Goal: Check status: Check status

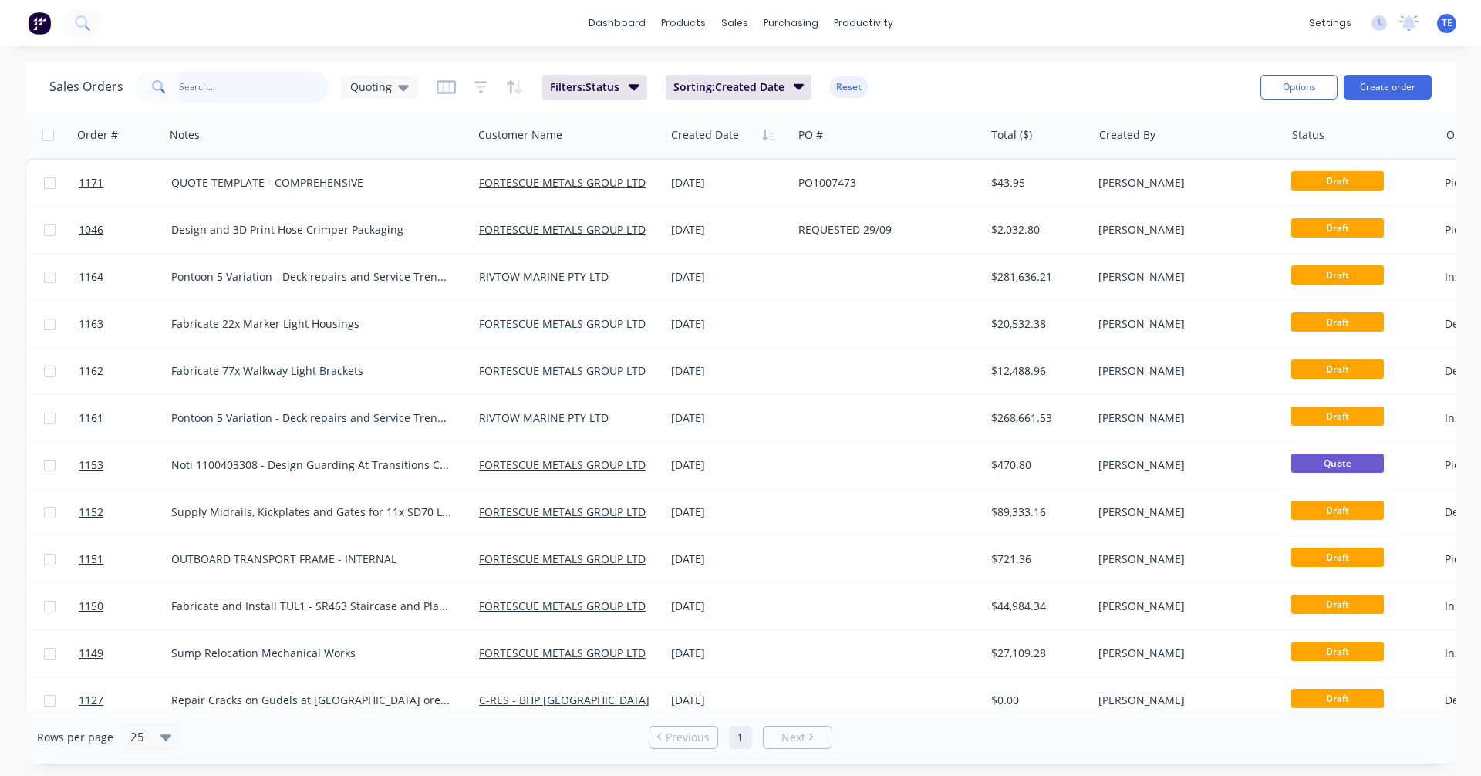
click at [248, 89] on input "text" at bounding box center [254, 87] width 150 height 31
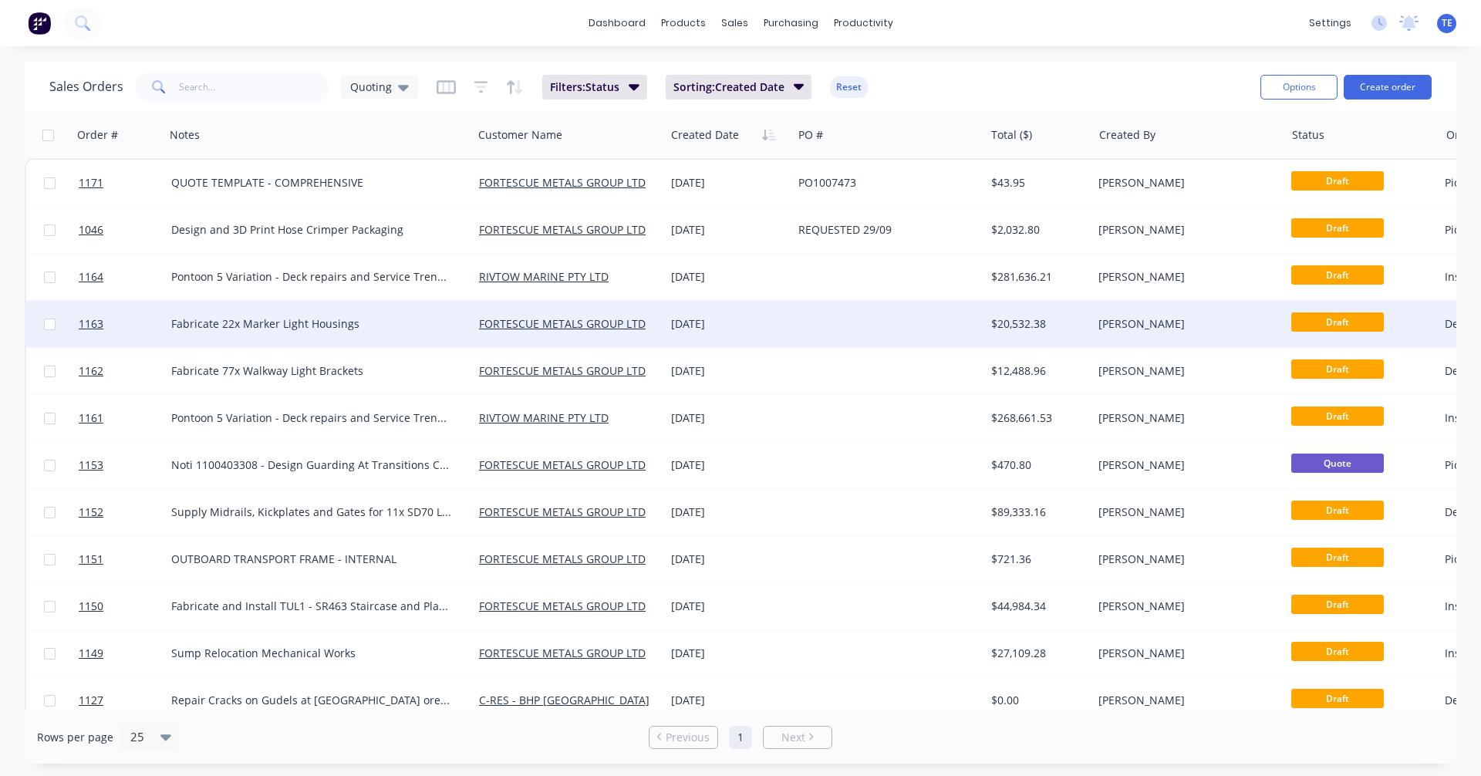
click at [791, 324] on div "[DATE]" at bounding box center [728, 324] width 127 height 46
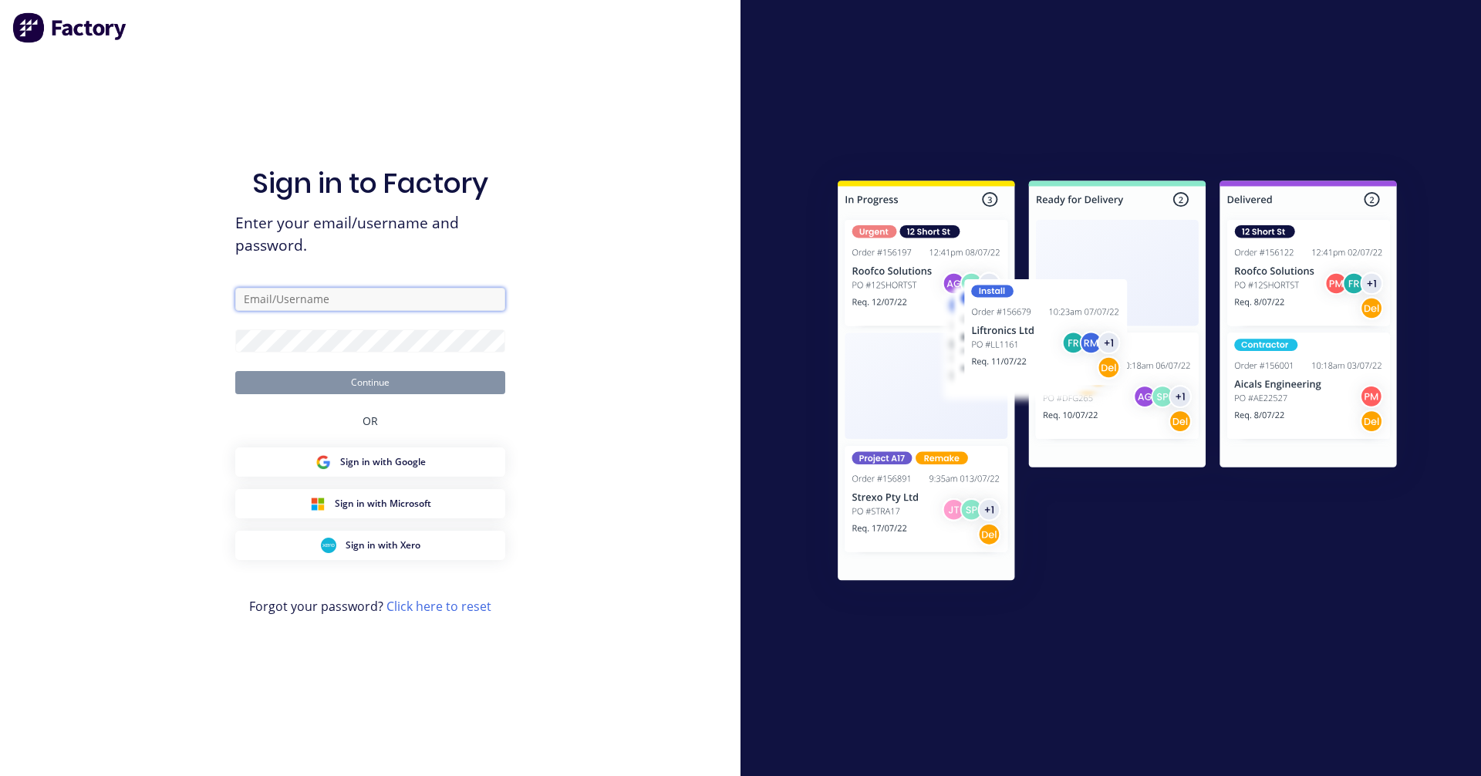
type input "[EMAIL_ADDRESS][PERSON_NAME][DOMAIN_NAME]"
click at [413, 375] on button "Continue" at bounding box center [370, 382] width 270 height 23
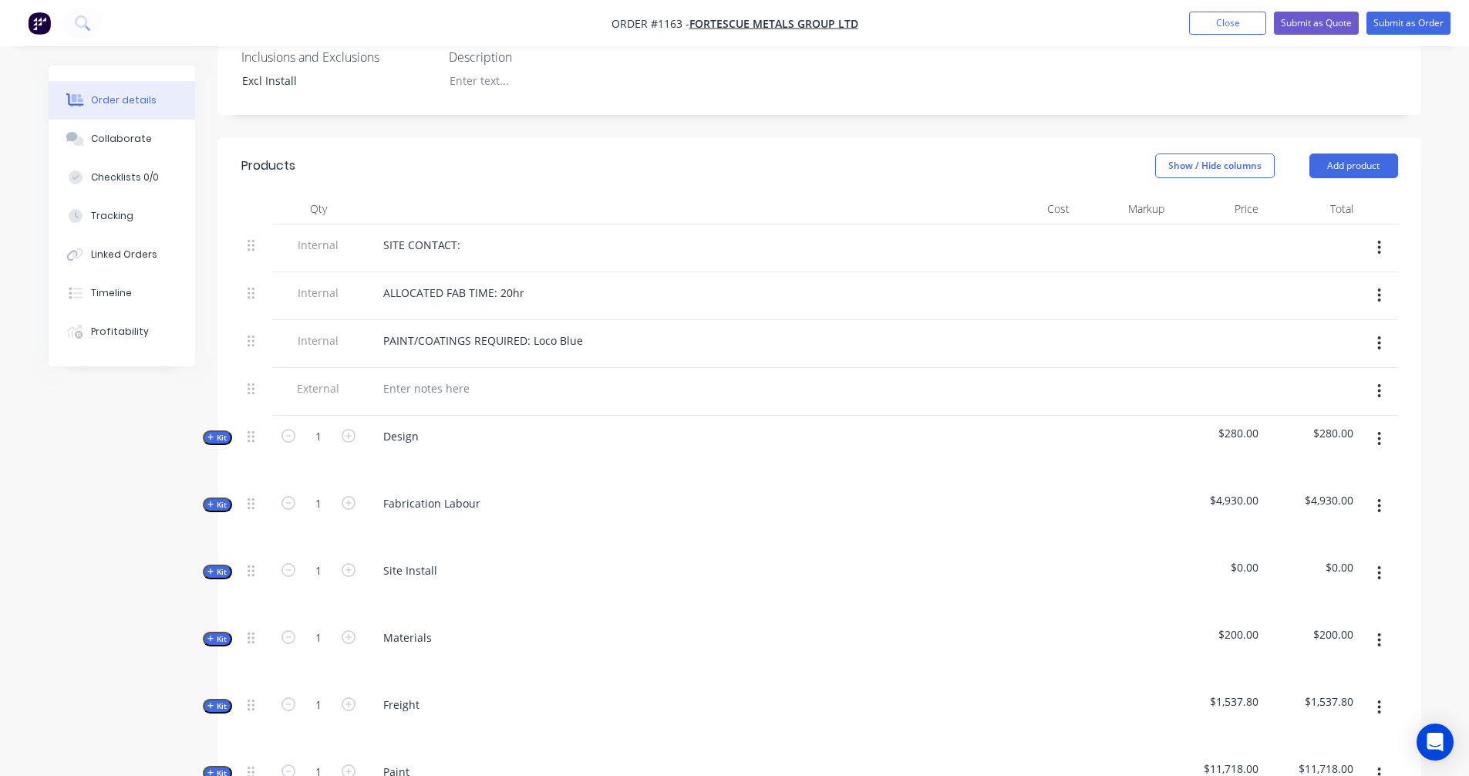
scroll to position [514, 0]
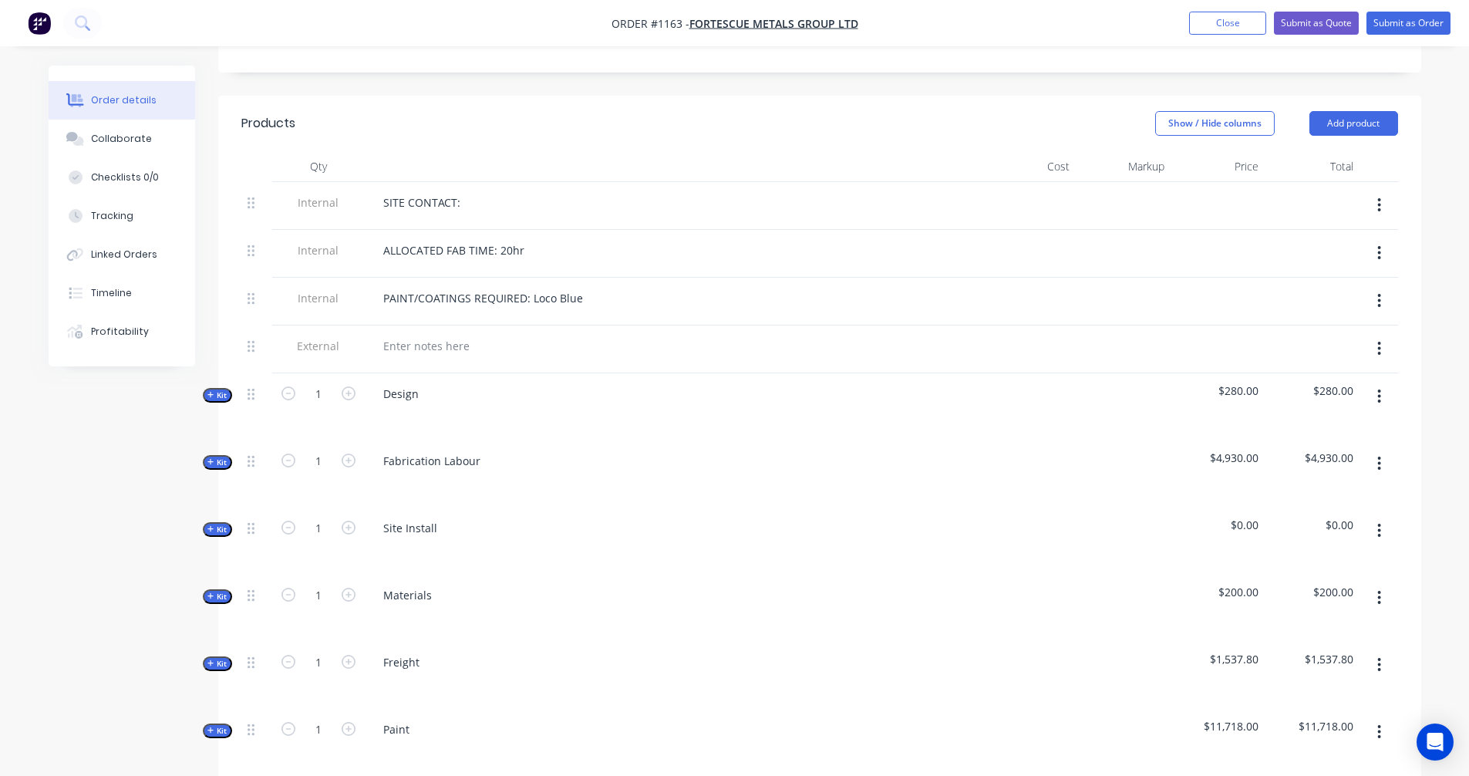
click at [214, 591] on span "Kit" at bounding box center [217, 597] width 20 height 12
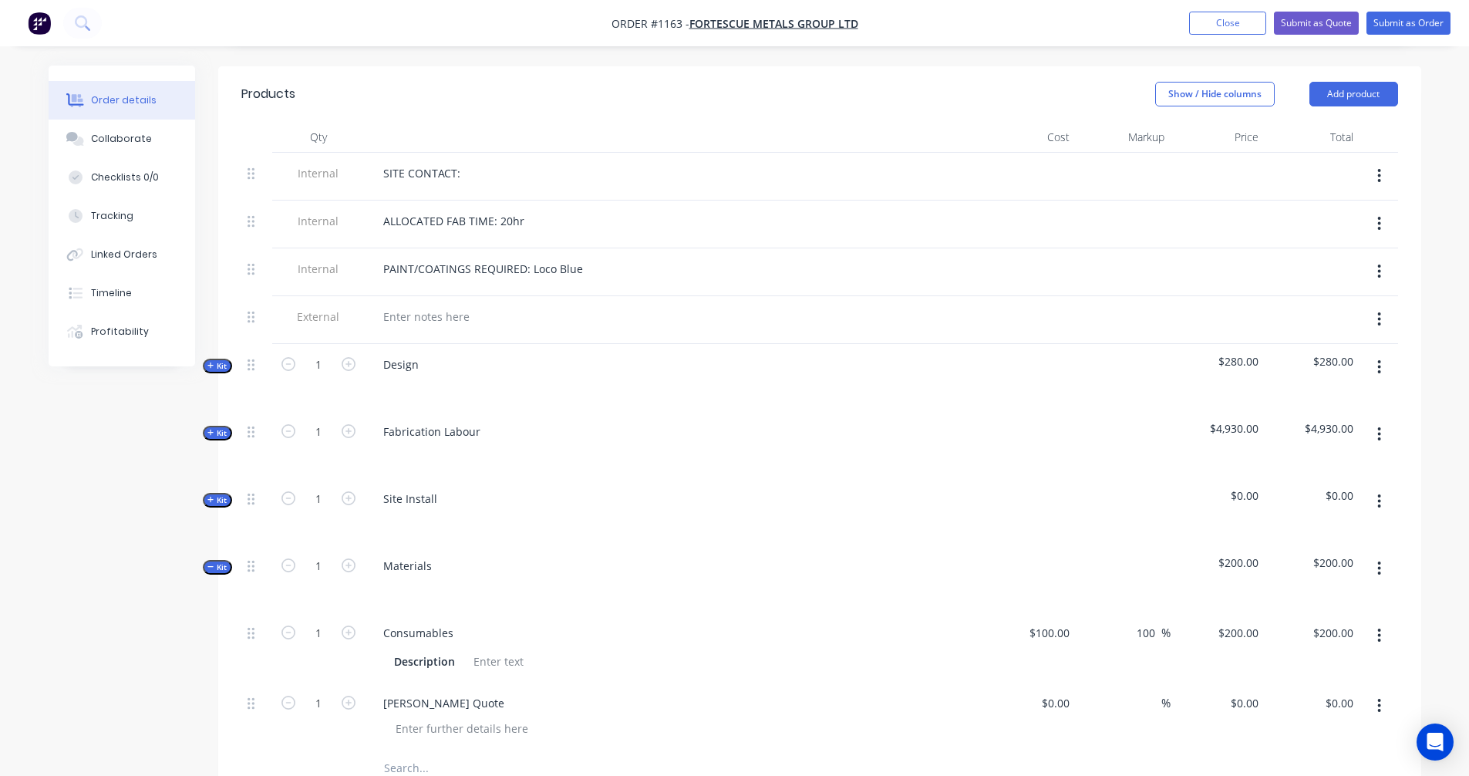
scroll to position [771, 0]
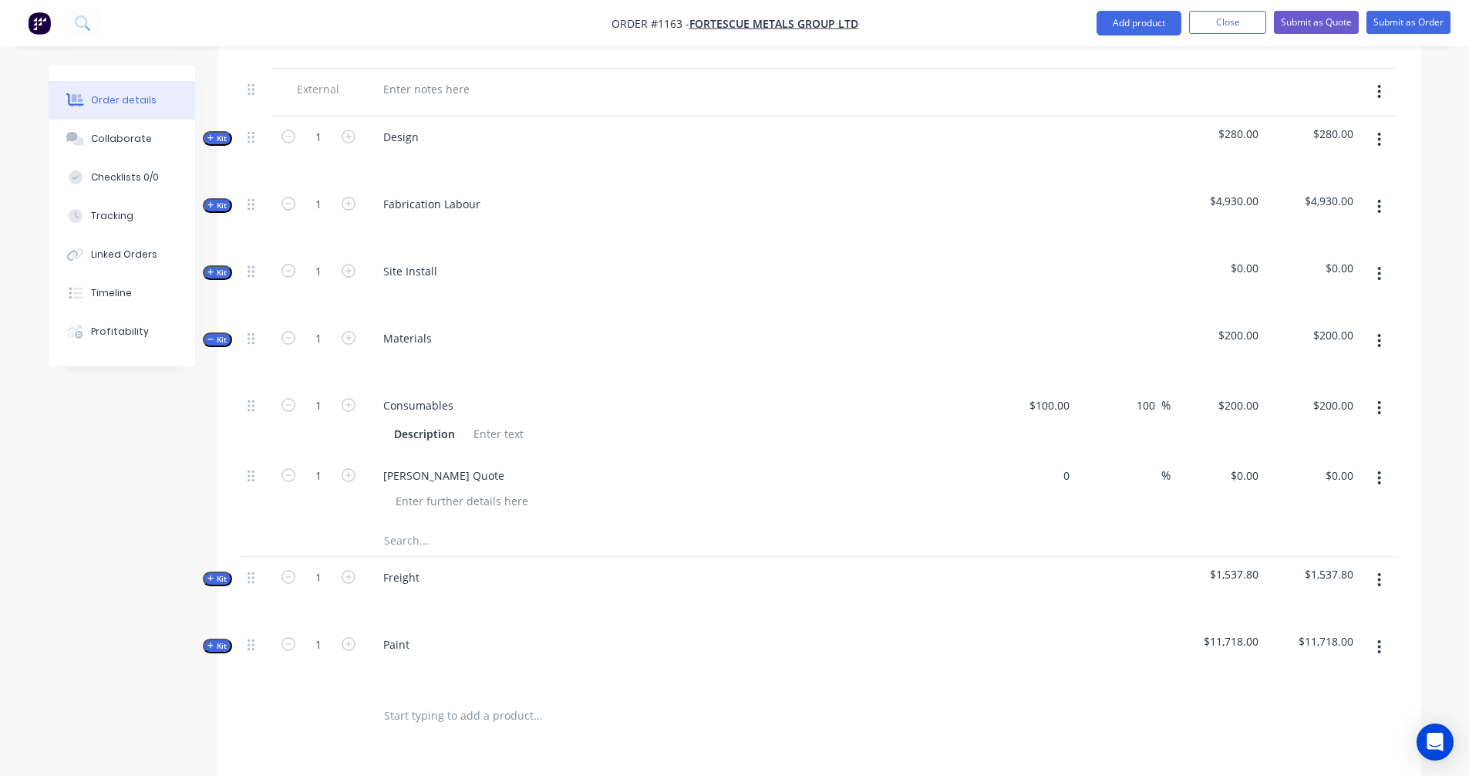
click at [1044, 456] on div "0 $0.00" at bounding box center [1029, 490] width 95 height 70
type input "$2,357.07"
click at [1120, 501] on div "%" at bounding box center [1123, 490] width 95 height 70
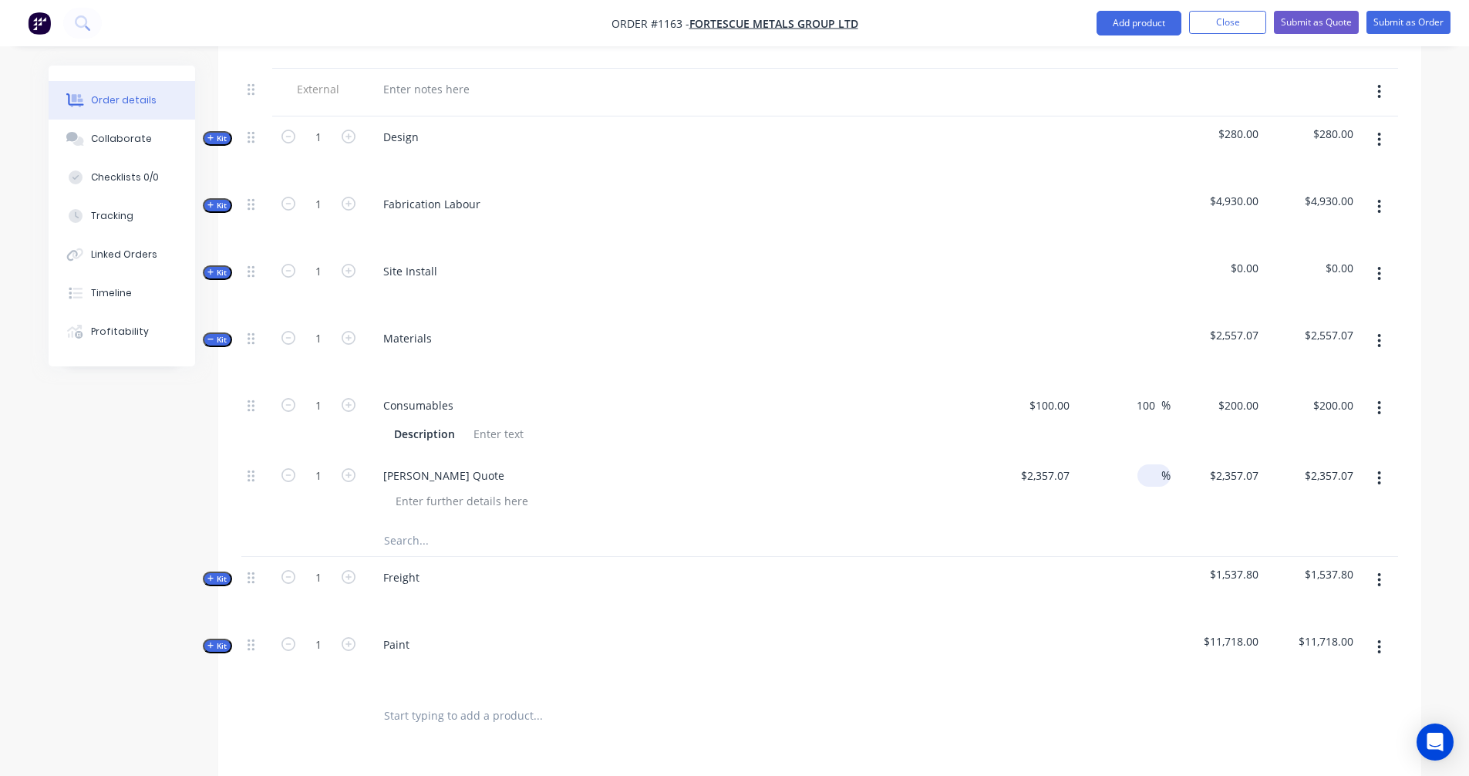
click at [1153, 464] on input at bounding box center [1153, 475] width 18 height 22
type input "20"
type input "$2,828.484"
type input "$2,828.48"
click at [1111, 497] on div "20 20 %" at bounding box center [1123, 490] width 95 height 70
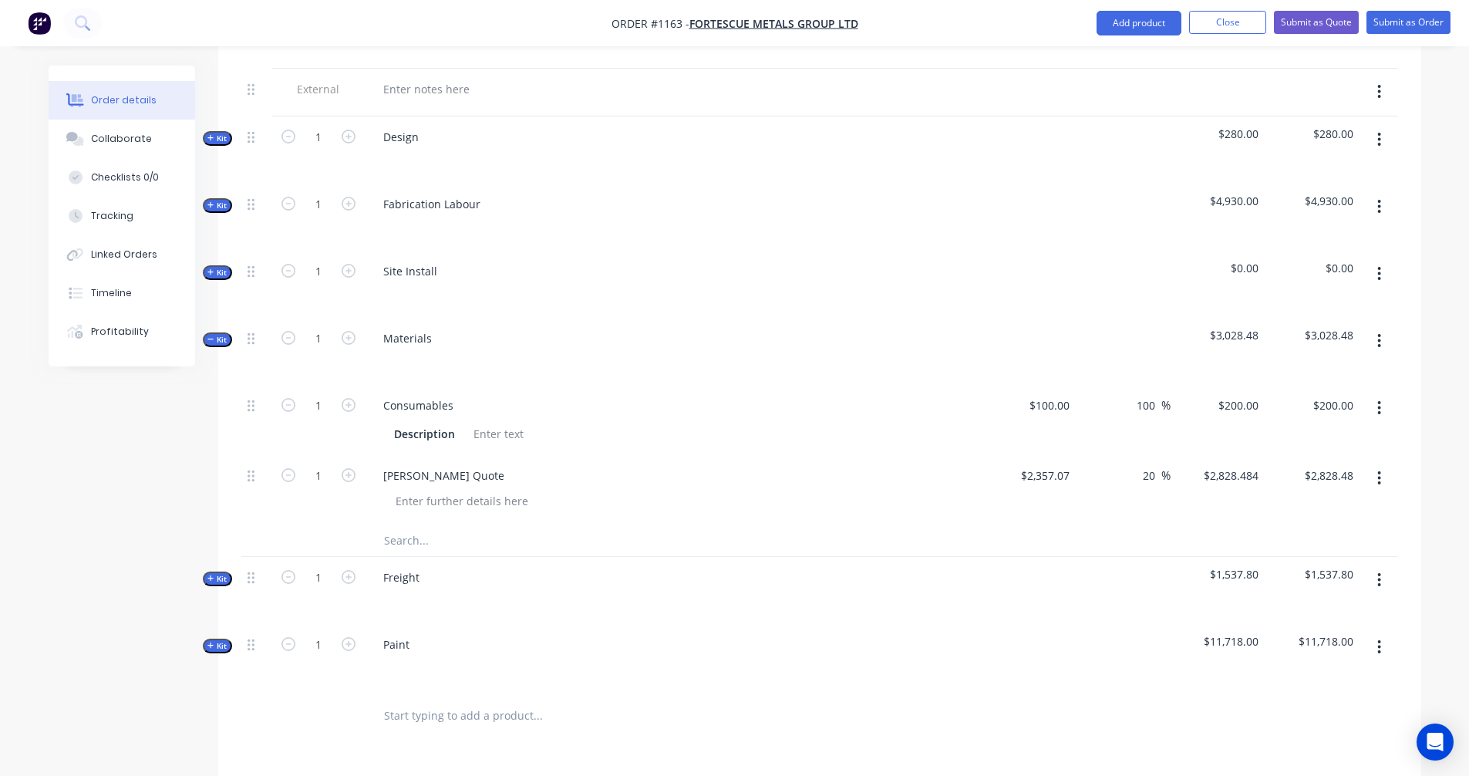
click at [212, 575] on icon "button" at bounding box center [210, 579] width 7 height 8
click at [216, 200] on span "Kit" at bounding box center [217, 206] width 20 height 12
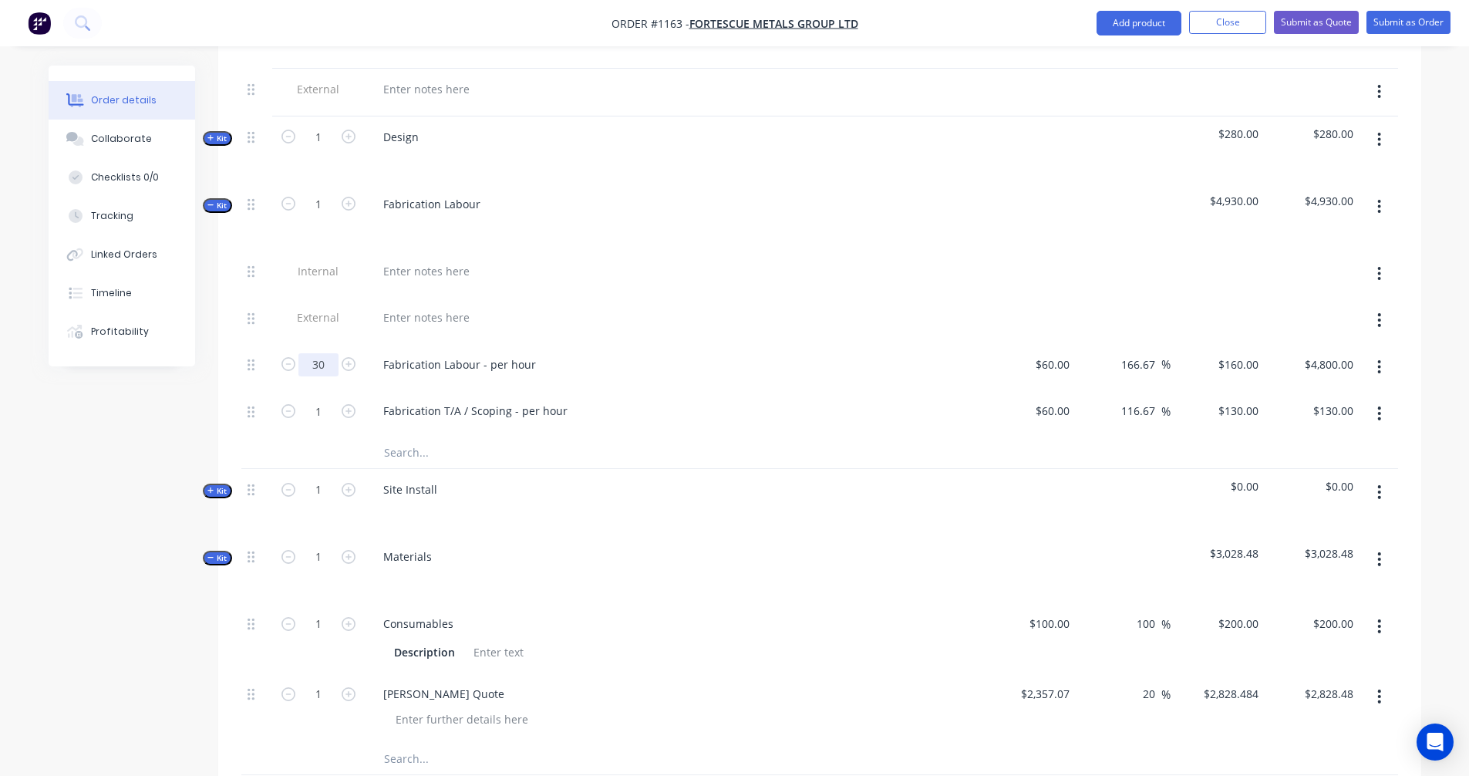
click at [328, 353] on input "30" at bounding box center [319, 364] width 40 height 23
type input "88"
type input "$14,080.00"
click at [127, 429] on div "Created by [PERSON_NAME] Created [DATE] Required Assigned to Add team member St…" at bounding box center [735, 433] width 1373 height 2278
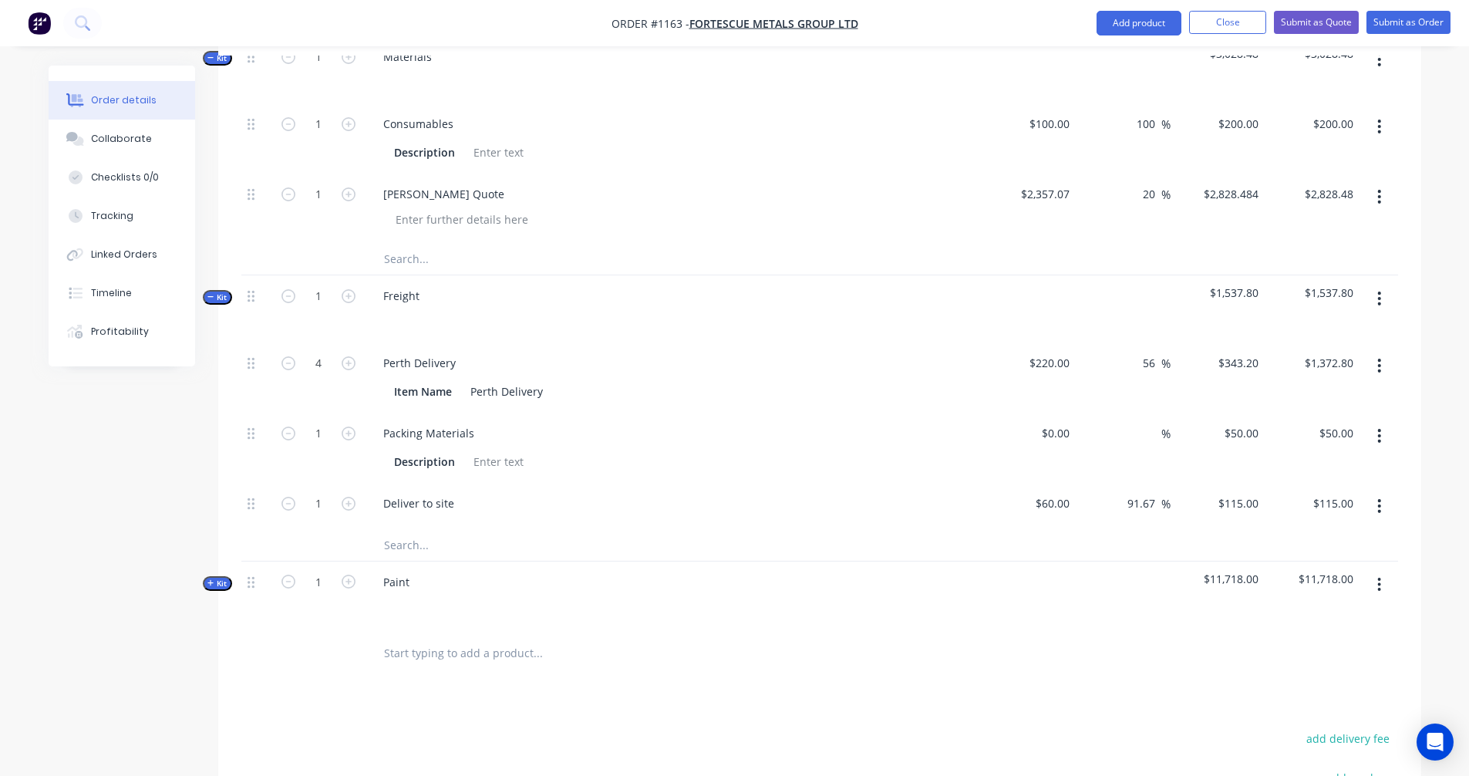
scroll to position [1286, 0]
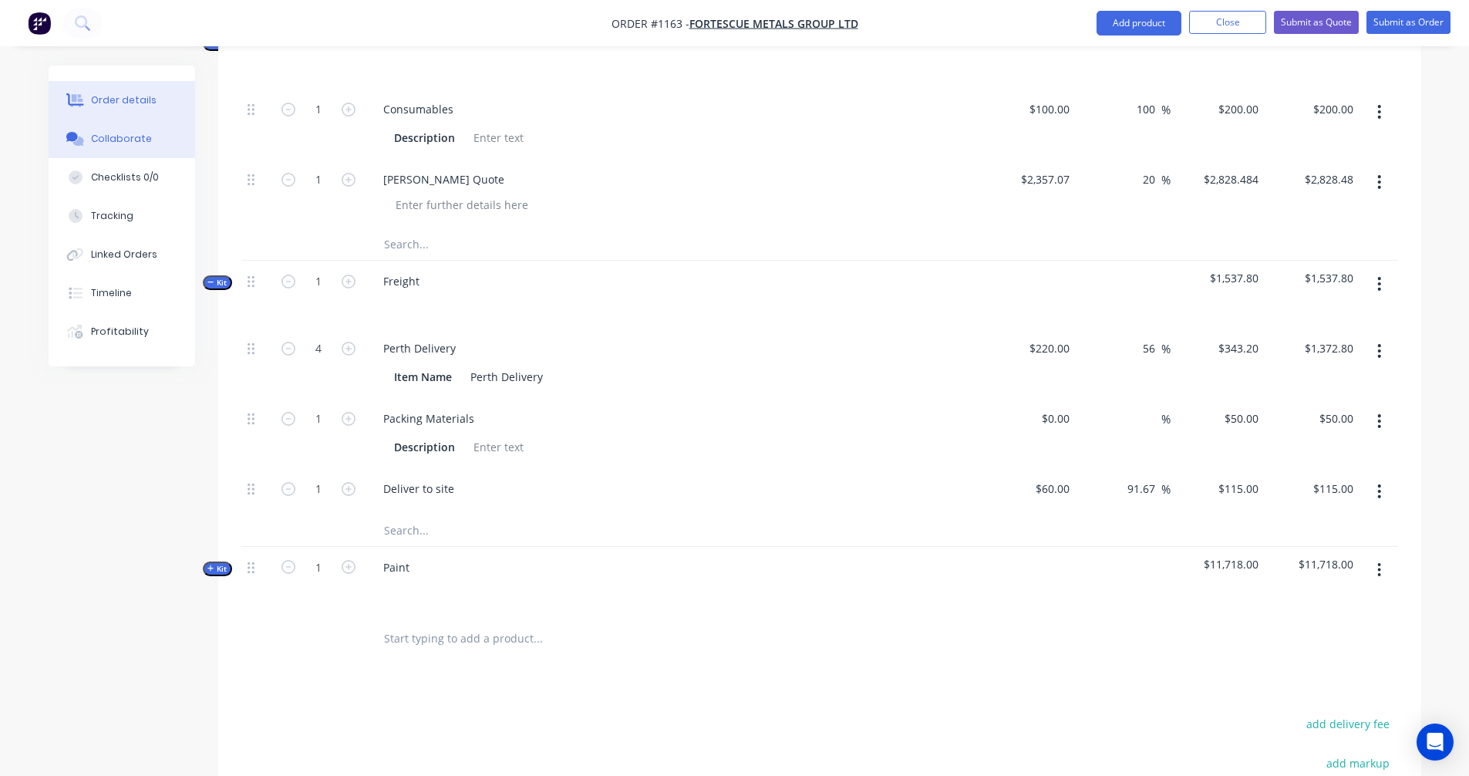
click at [133, 135] on div "Collaborate" at bounding box center [121, 139] width 61 height 14
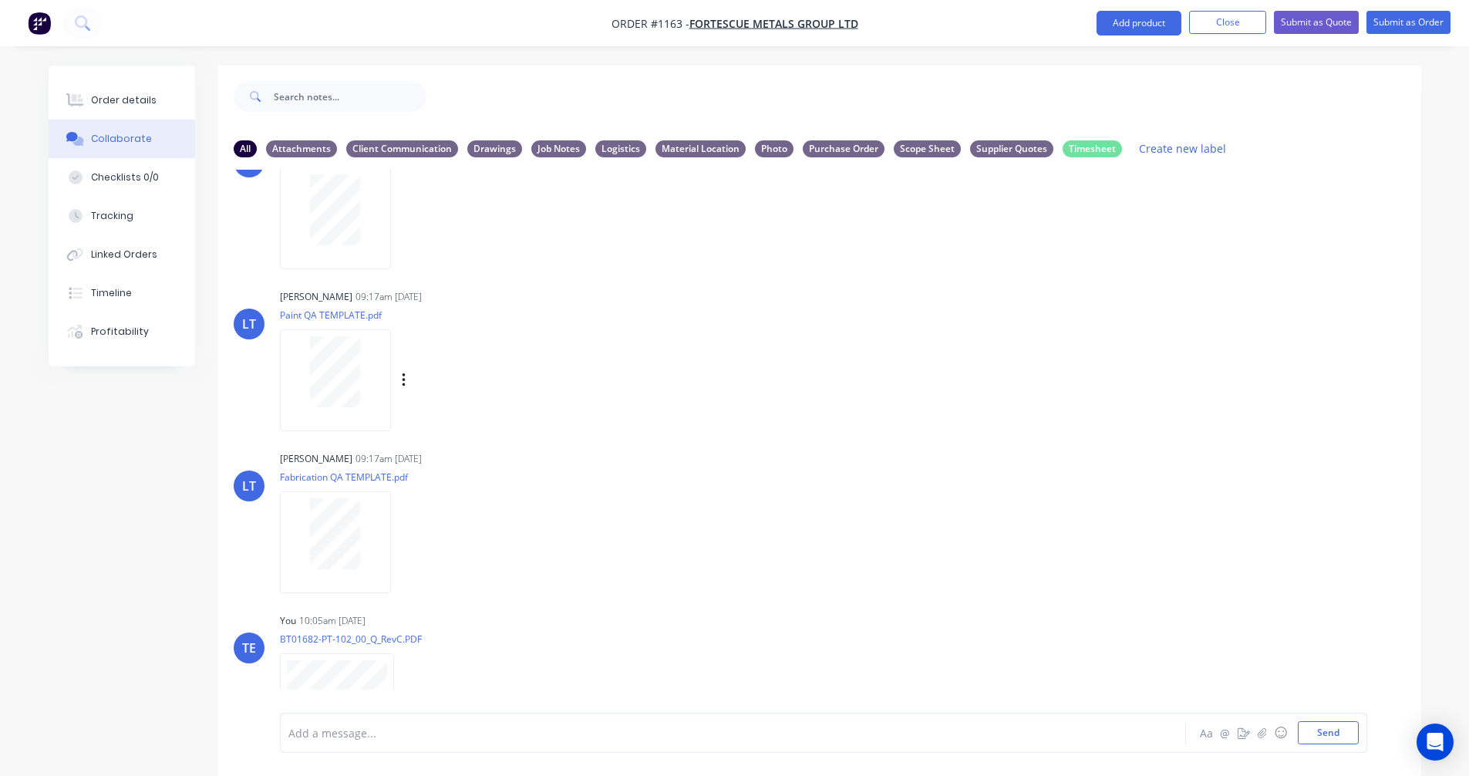
scroll to position [119, 0]
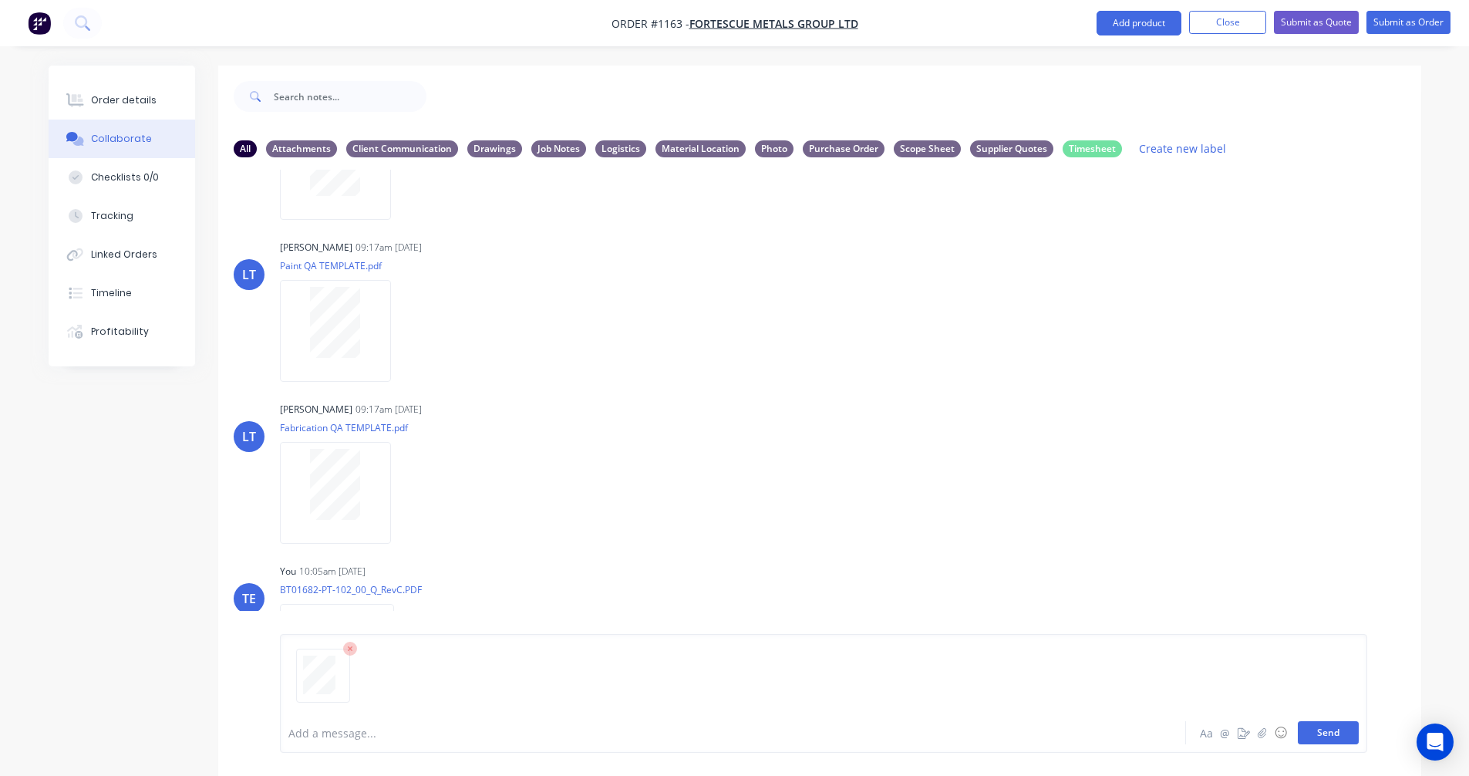
click at [1343, 736] on button "Send" at bounding box center [1328, 732] width 61 height 23
click at [409, 653] on icon "button" at bounding box center [407, 655] width 5 height 18
click at [466, 624] on button "Labels" at bounding box center [508, 622] width 174 height 35
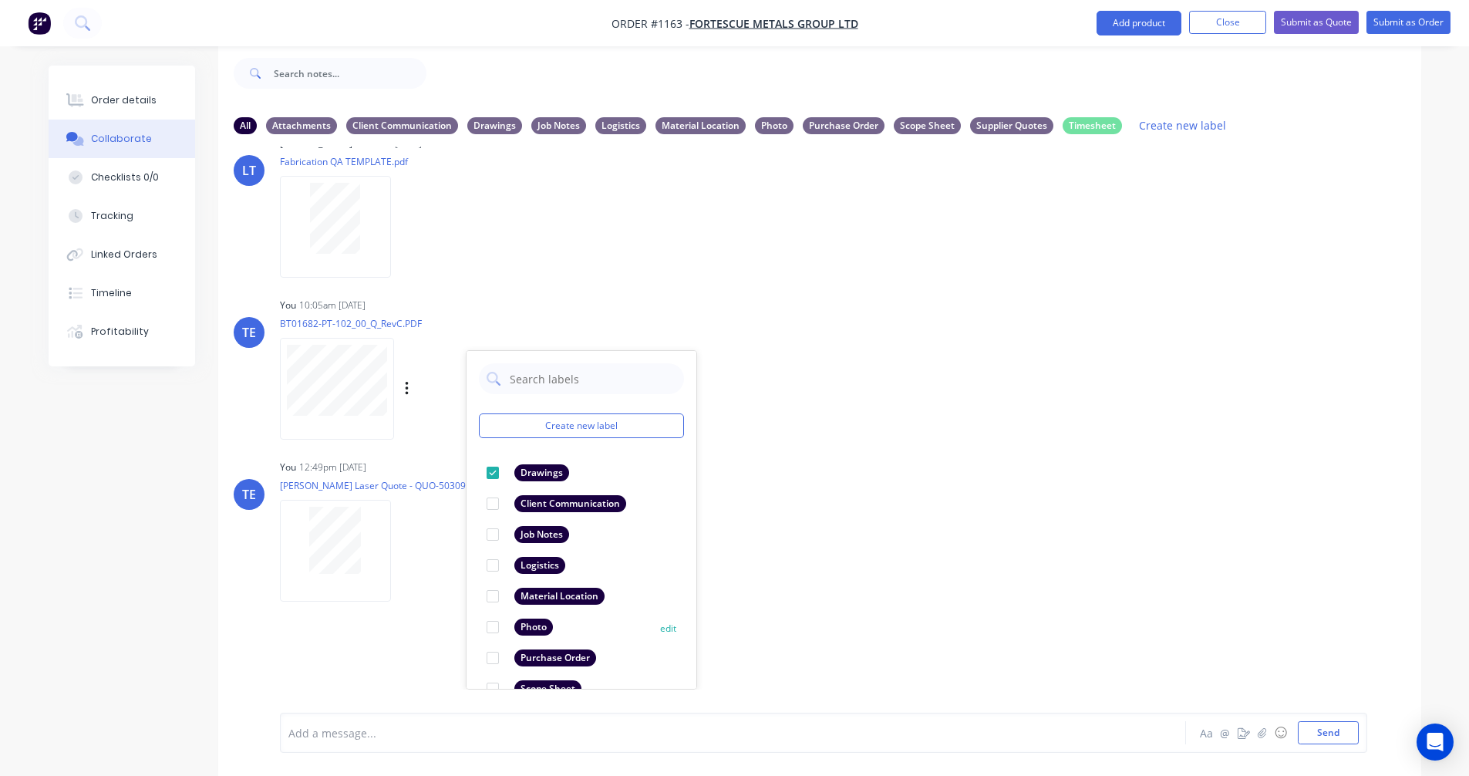
scroll to position [89, 0]
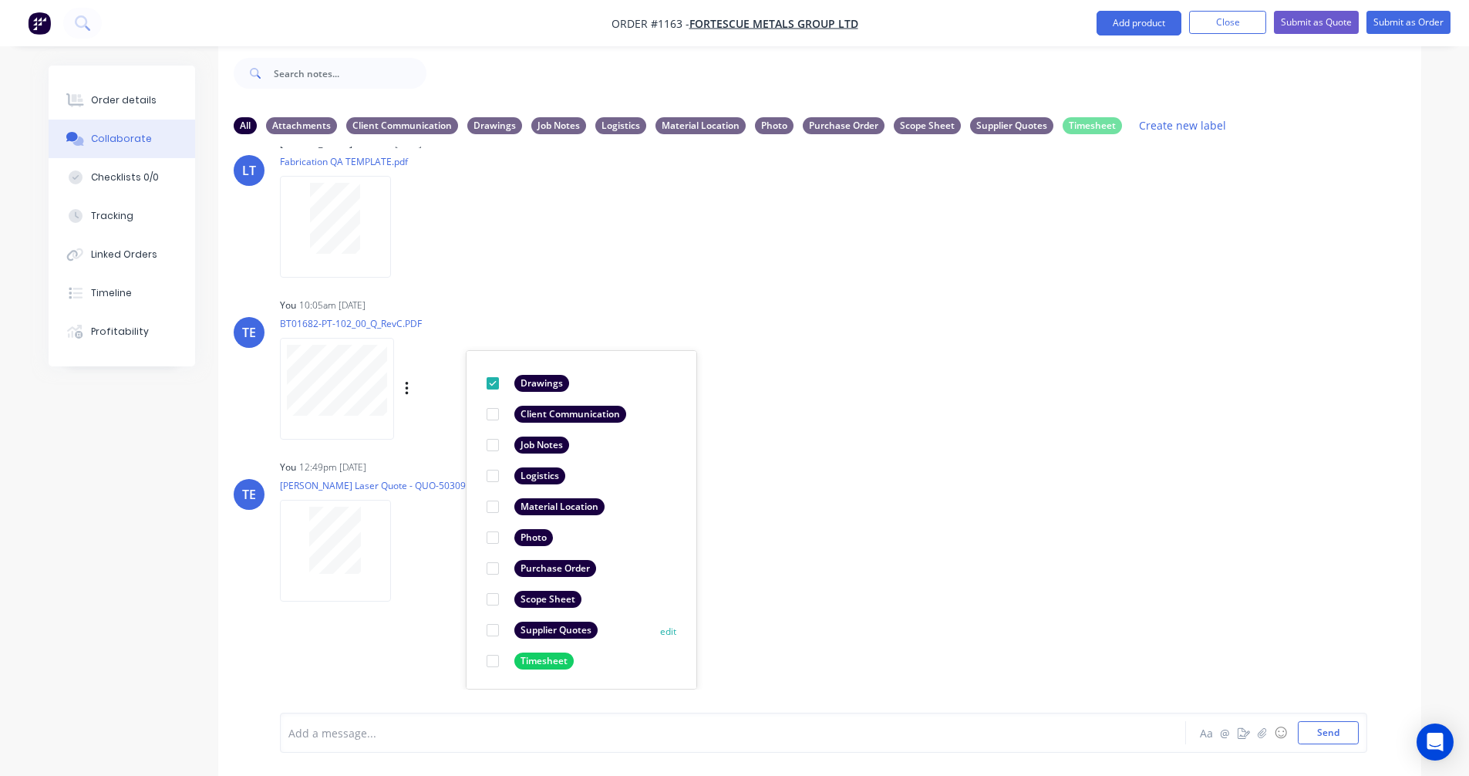
click at [565, 632] on div "Supplier Quotes" at bounding box center [555, 630] width 83 height 17
click at [914, 581] on div "TE You 12:49pm [DATE] [PERSON_NAME] Laser Quote - QUO-50309.pdf Labels Download…" at bounding box center [819, 525] width 1203 height 139
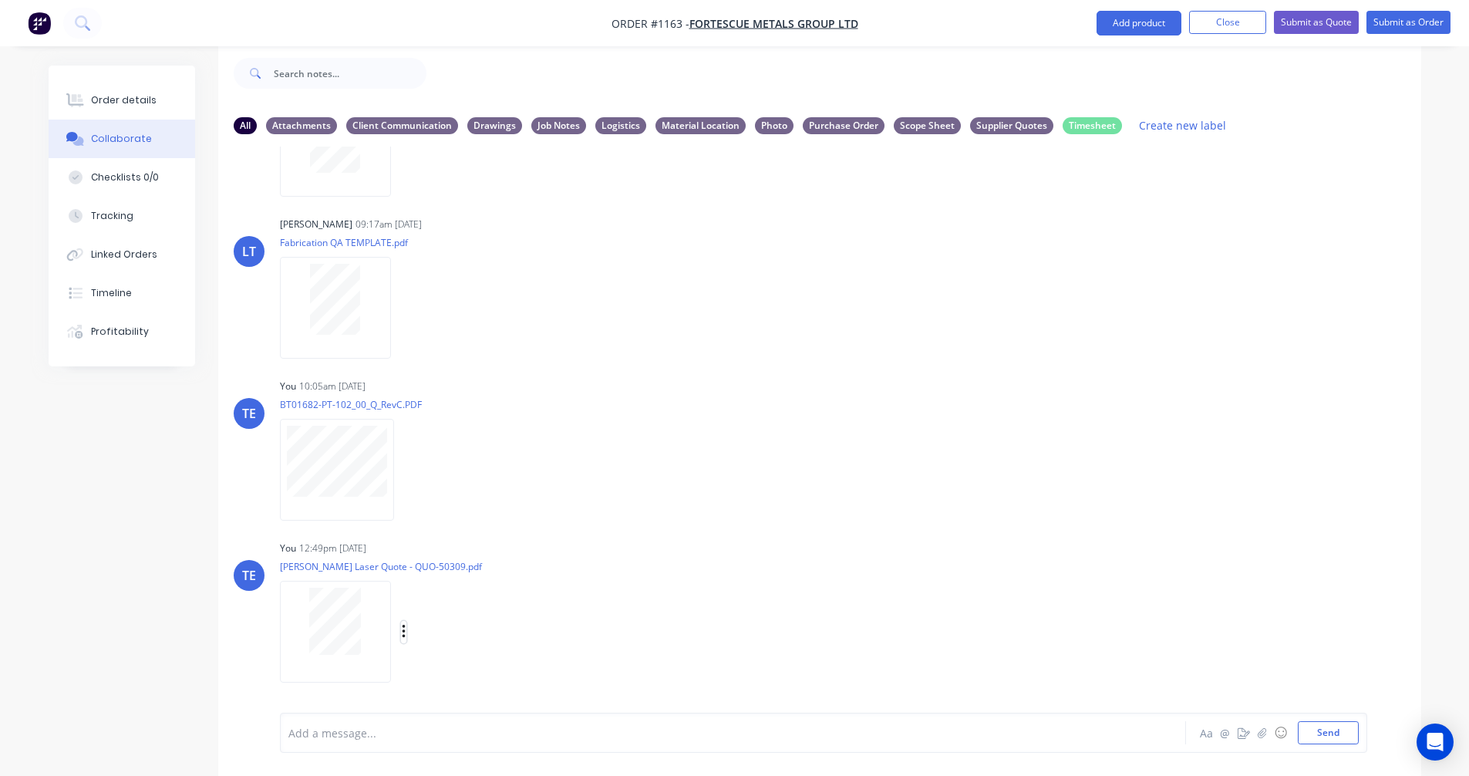
click at [404, 628] on icon "button" at bounding box center [403, 632] width 3 height 14
click at [469, 587] on button "Labels" at bounding box center [505, 599] width 174 height 35
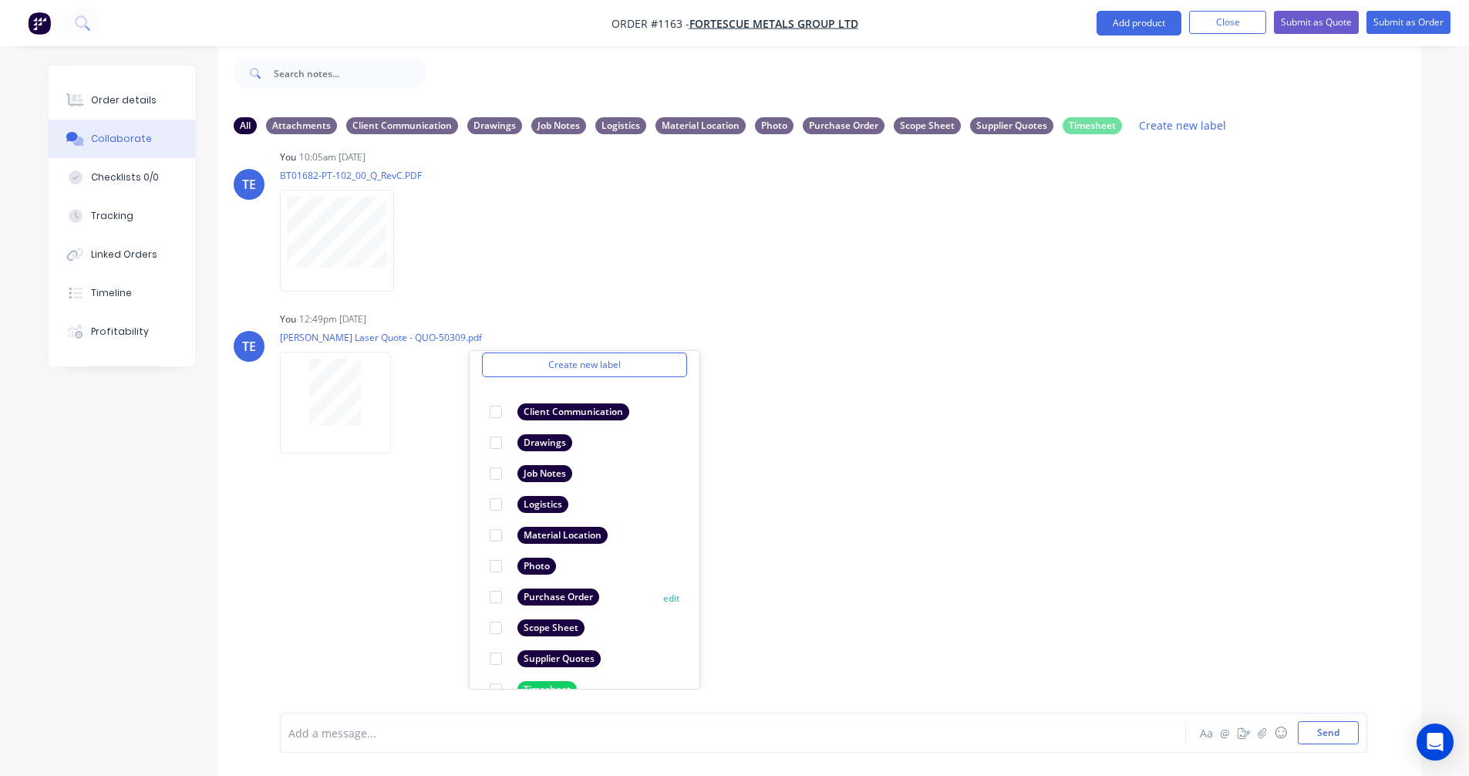
scroll to position [89, 0]
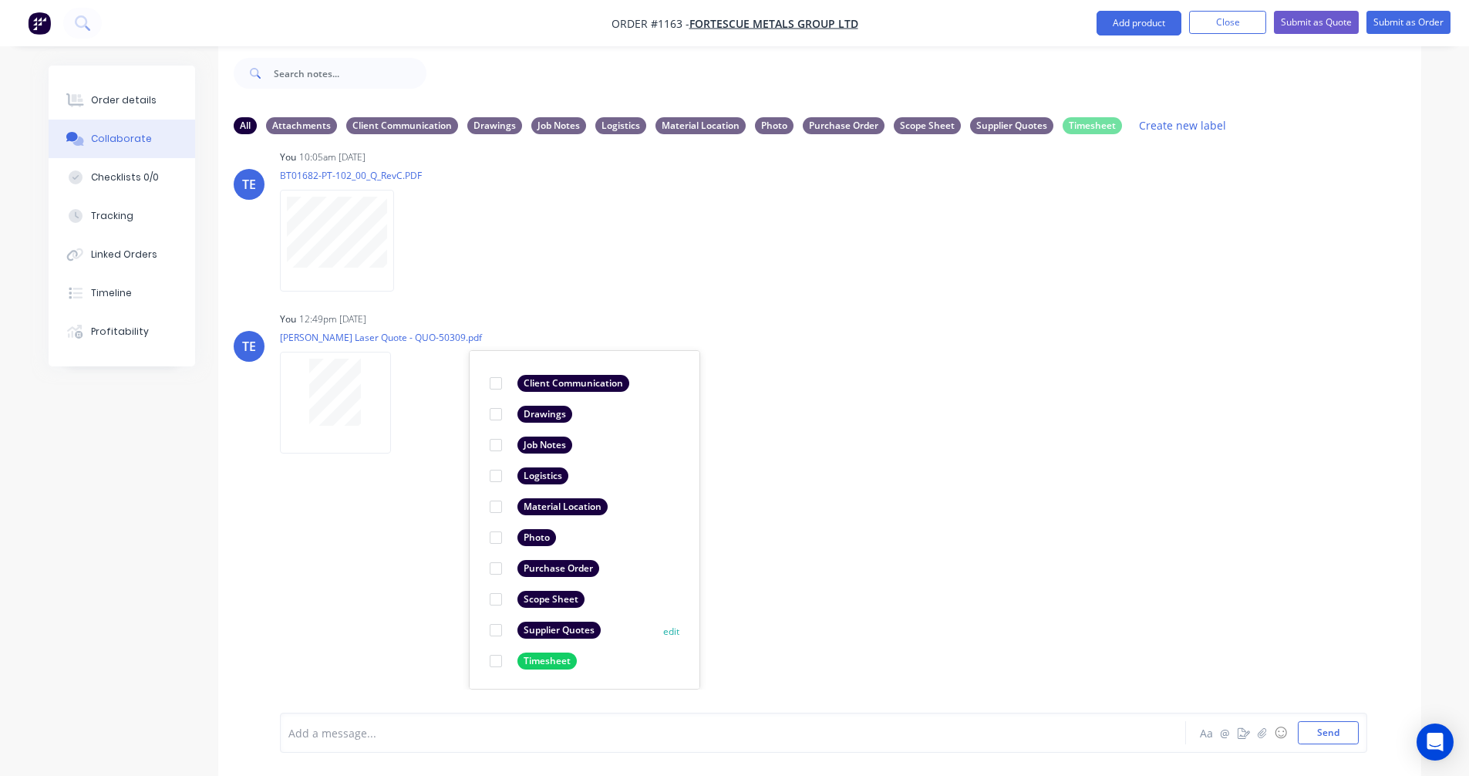
click at [541, 634] on div "Supplier Quotes" at bounding box center [559, 630] width 83 height 17
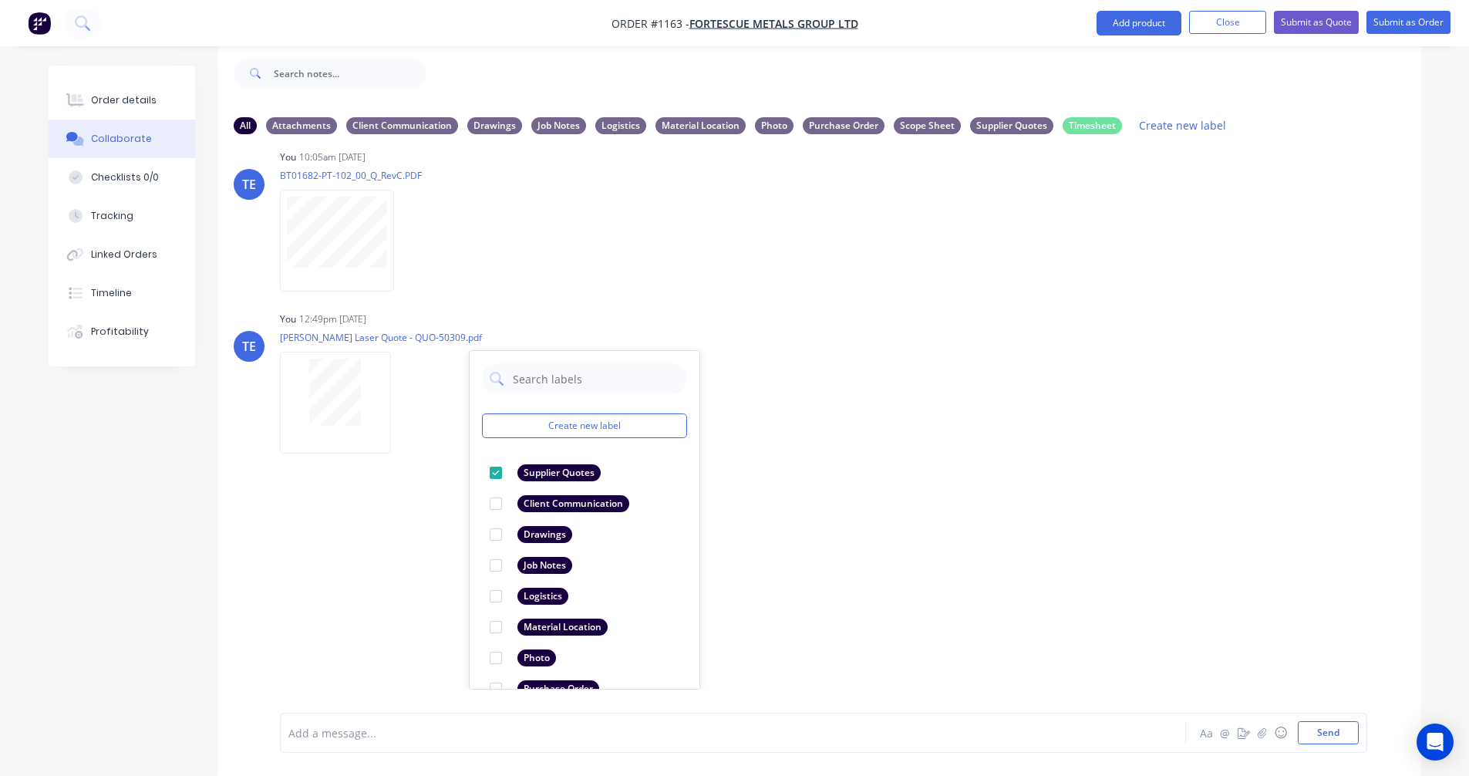
click at [911, 487] on div "LT [PERSON_NAME] 09:17am [DATE] Paint Coating Inspection Report.pdf Labels Down…" at bounding box center [819, 418] width 1203 height 543
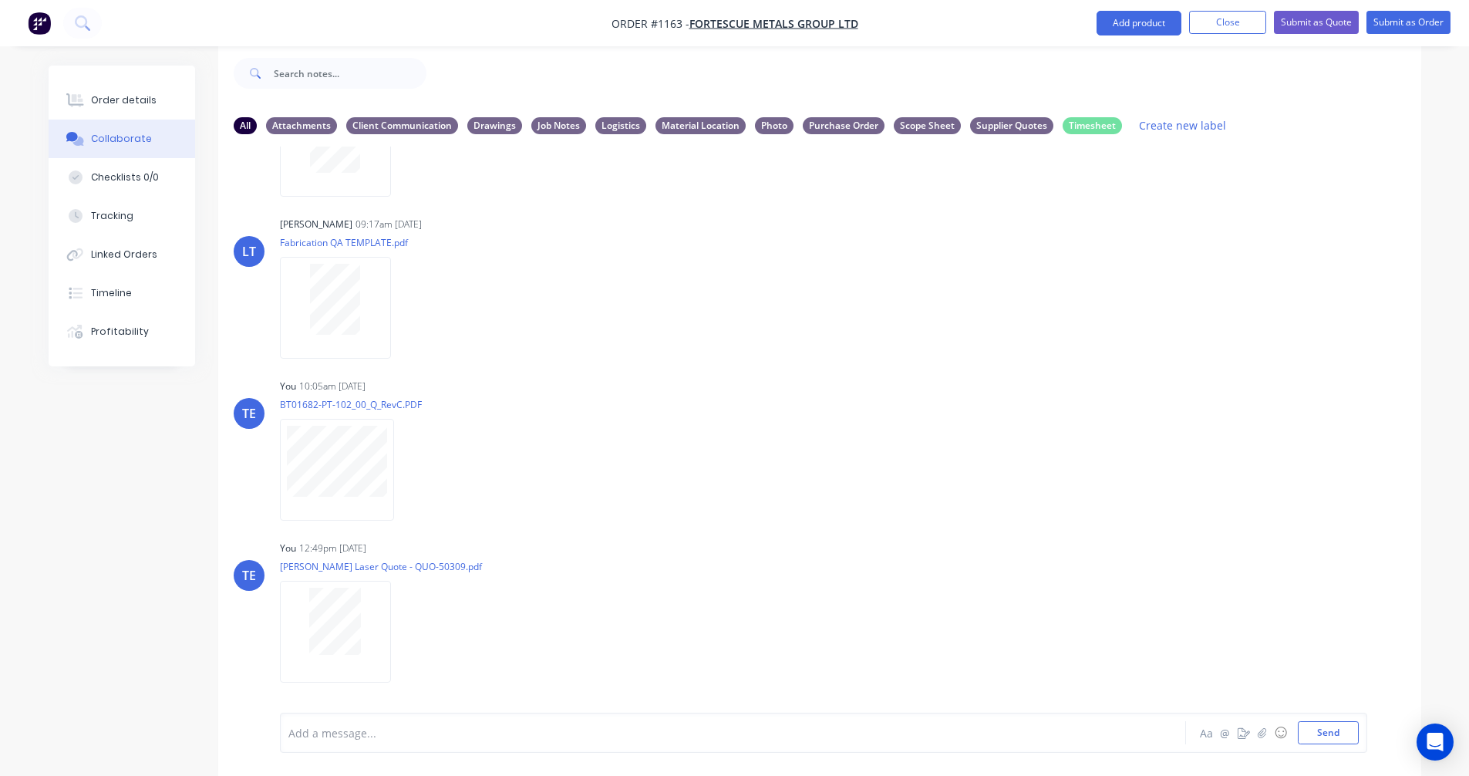
scroll to position [281, 0]
click at [503, 126] on div "Drawings" at bounding box center [494, 124] width 55 height 17
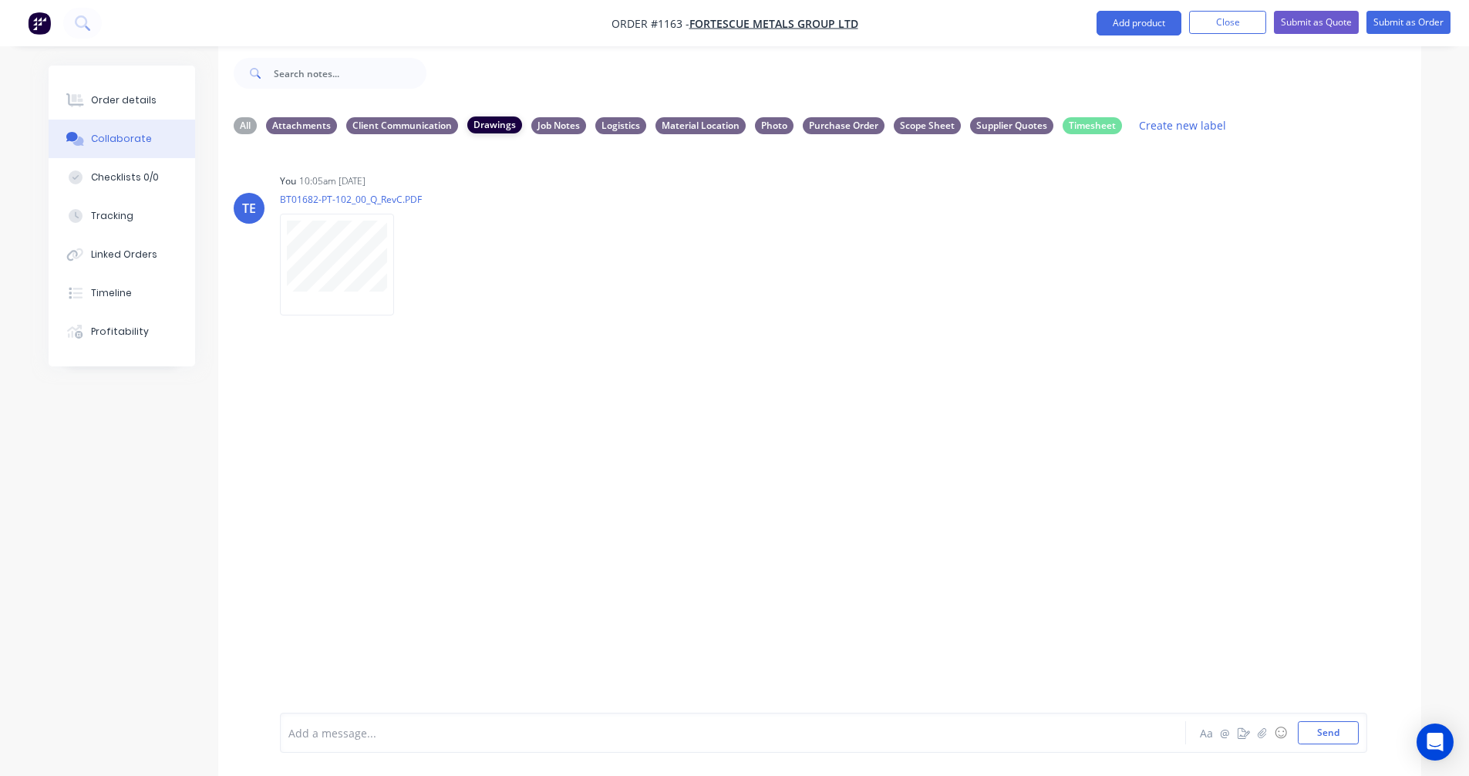
scroll to position [0, 0]
click at [1015, 123] on div "Supplier Quotes" at bounding box center [1011, 124] width 83 height 17
click at [153, 137] on button "Collaborate" at bounding box center [122, 139] width 147 height 39
click at [237, 121] on div "All" at bounding box center [245, 124] width 23 height 17
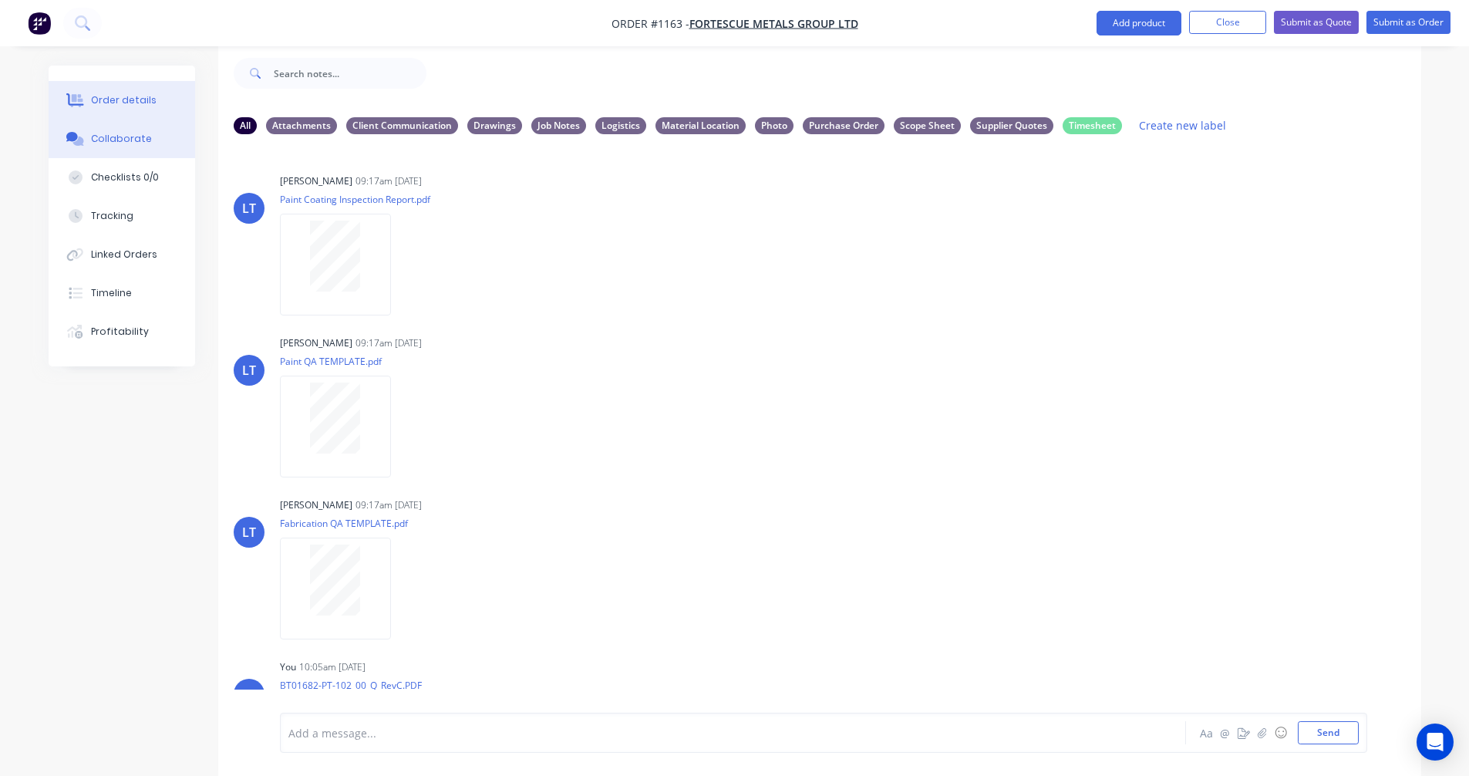
click at [96, 99] on div "Order details" at bounding box center [124, 100] width 66 height 14
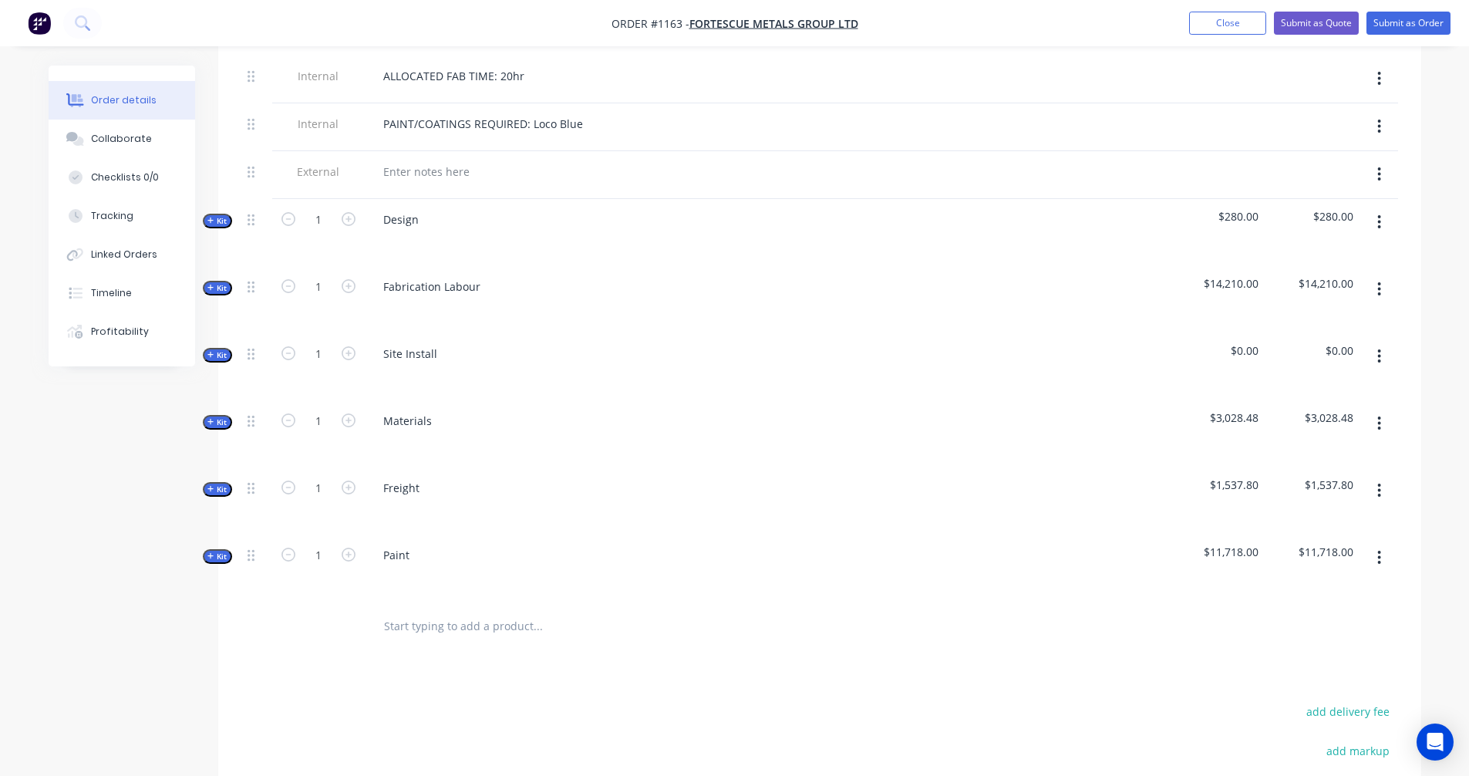
scroll to position [771, 0]
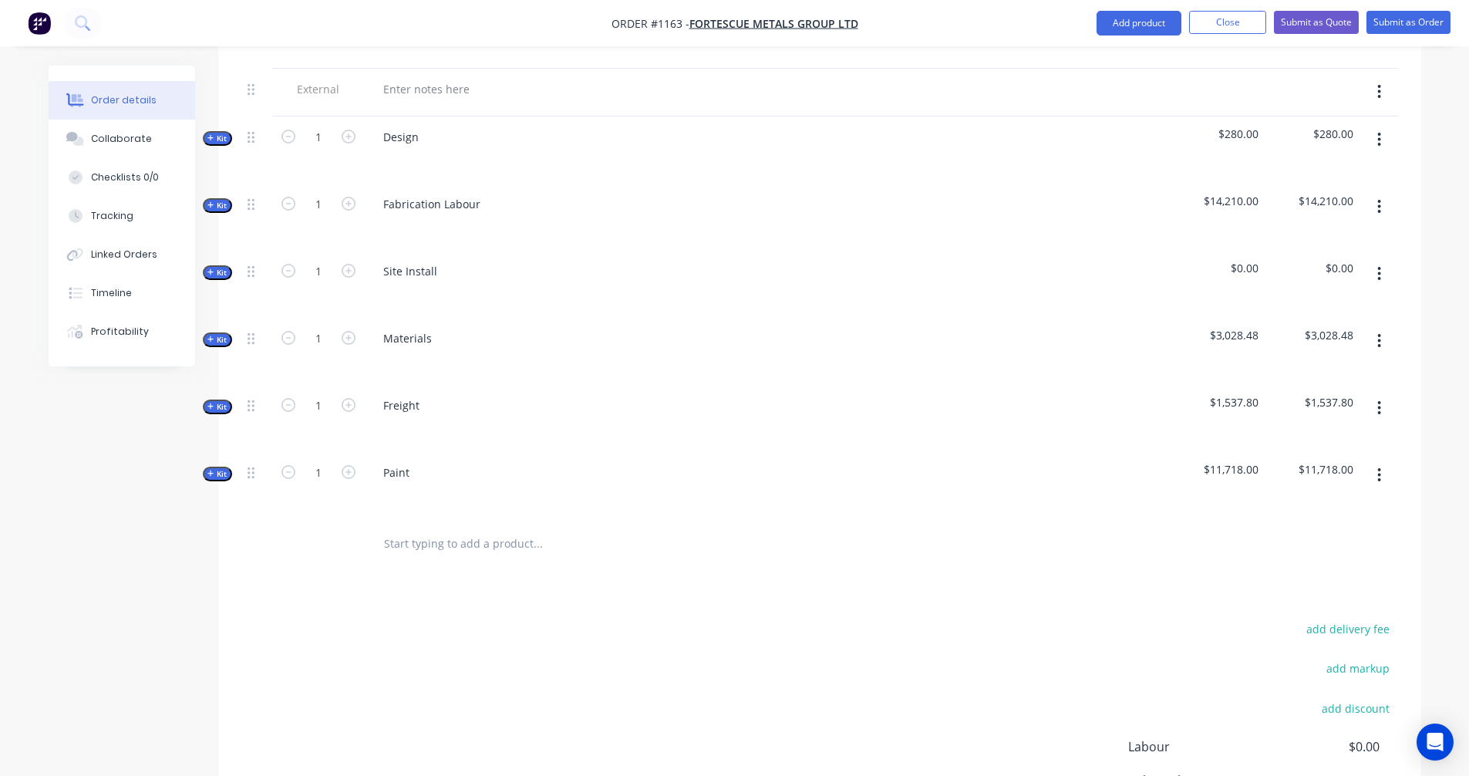
click at [128, 104] on div "Order details" at bounding box center [124, 100] width 66 height 14
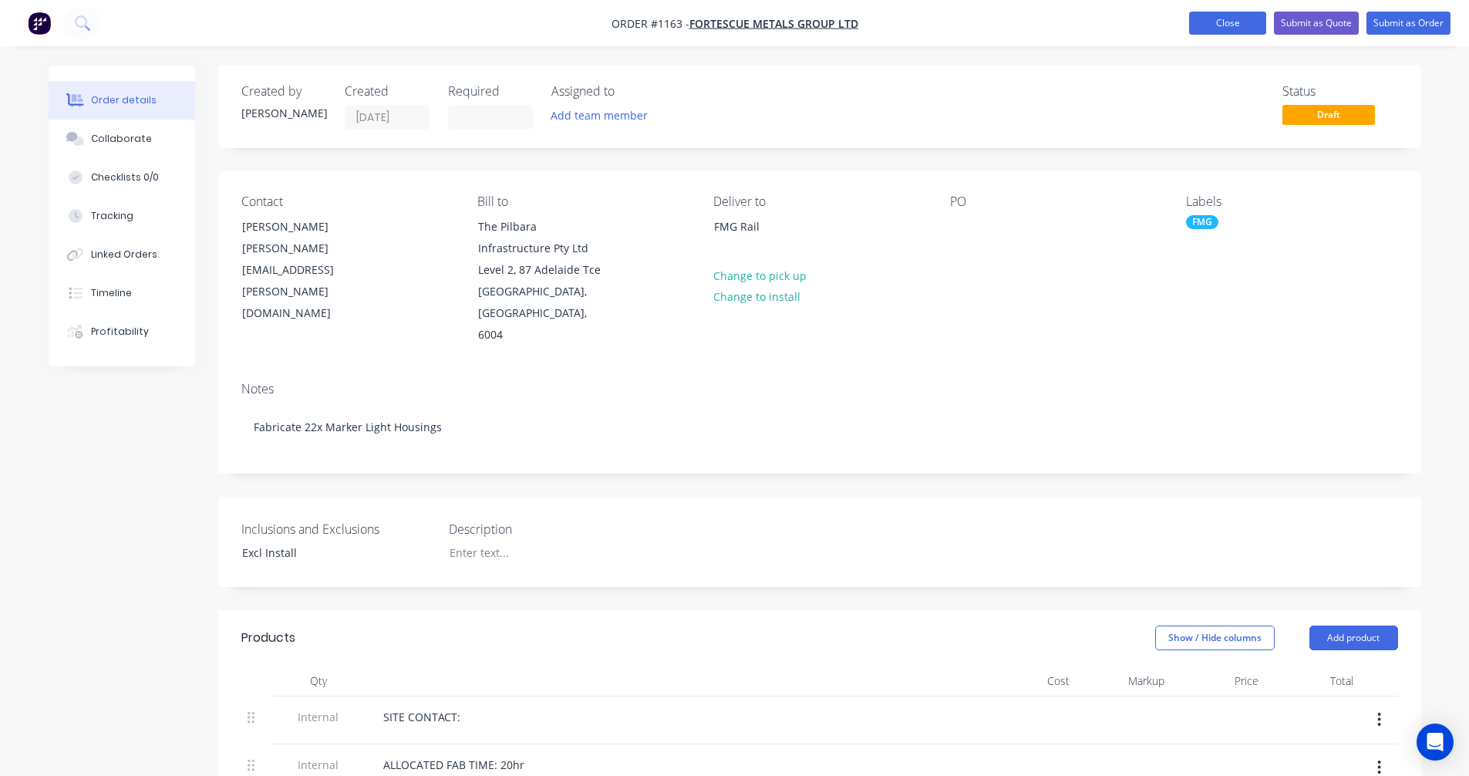
click at [1204, 31] on button "Close" at bounding box center [1227, 23] width 77 height 23
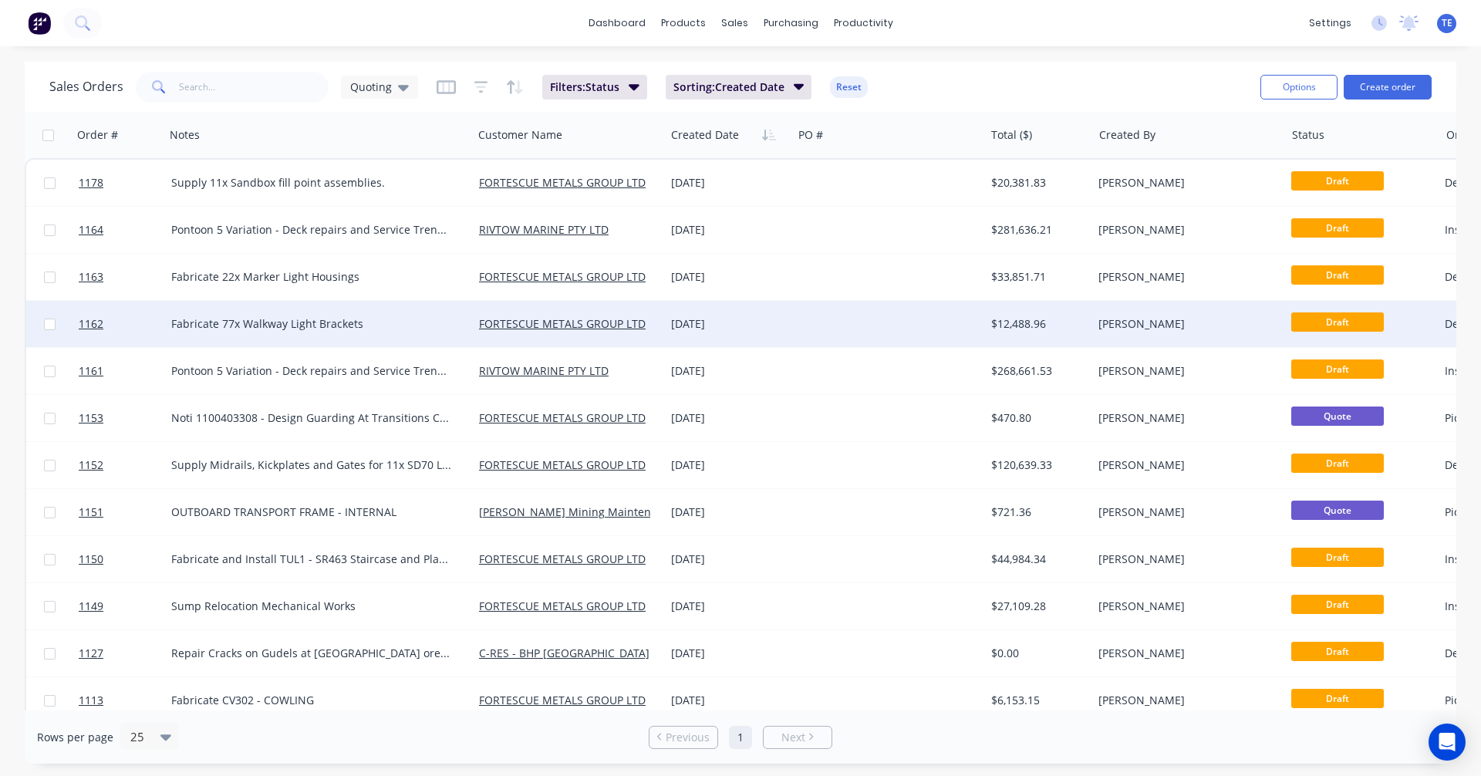
click at [828, 325] on div at bounding box center [888, 324] width 192 height 46
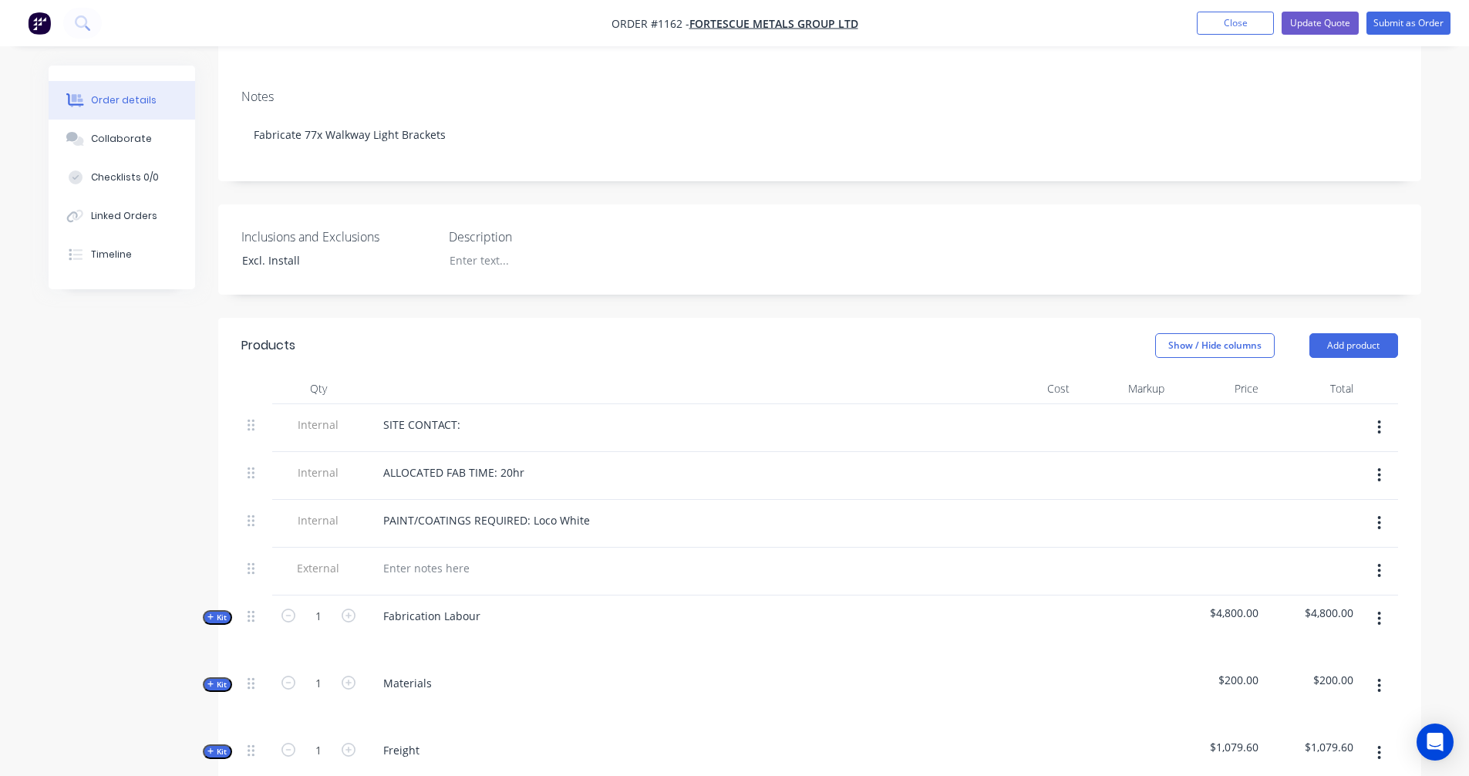
scroll to position [514, 0]
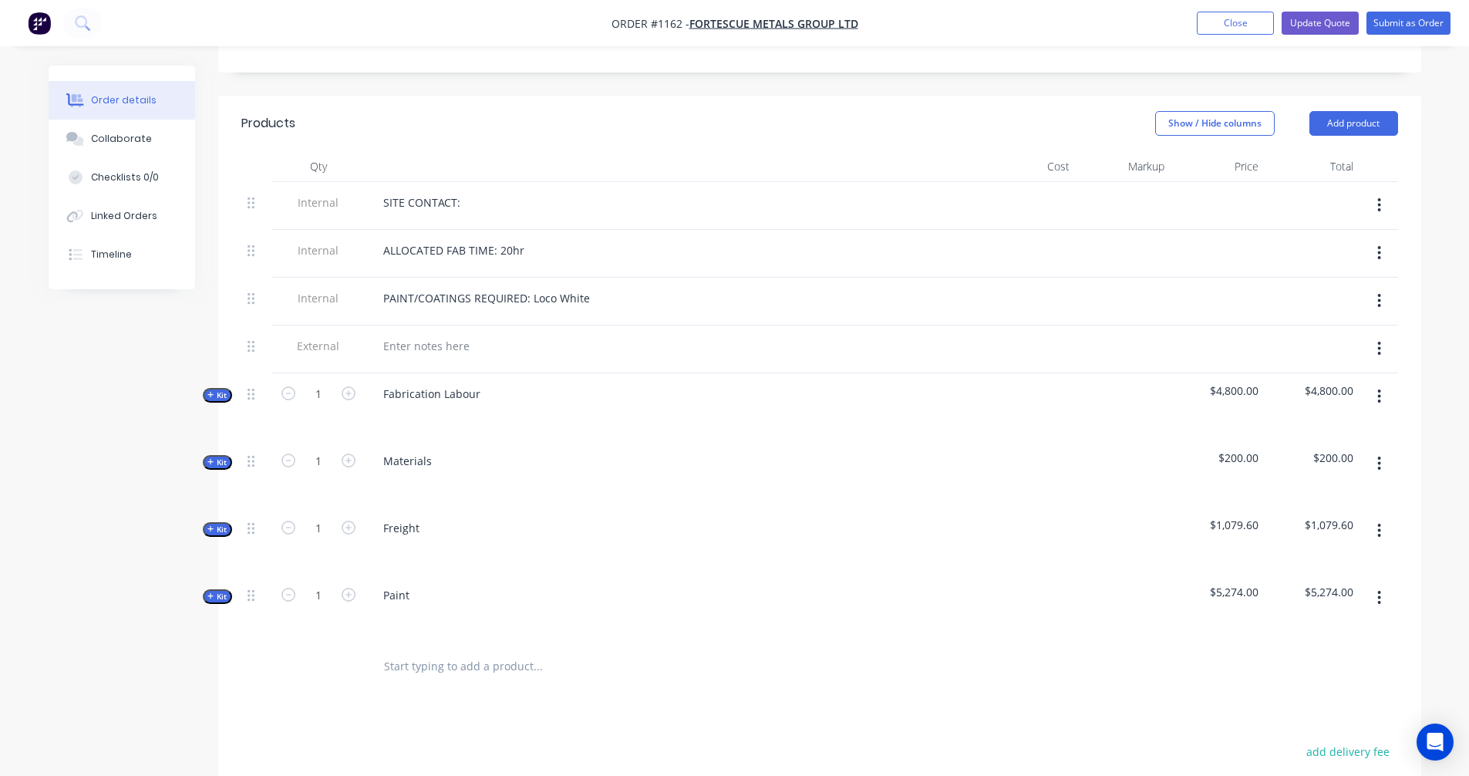
click at [224, 457] on span "Kit" at bounding box center [217, 463] width 20 height 12
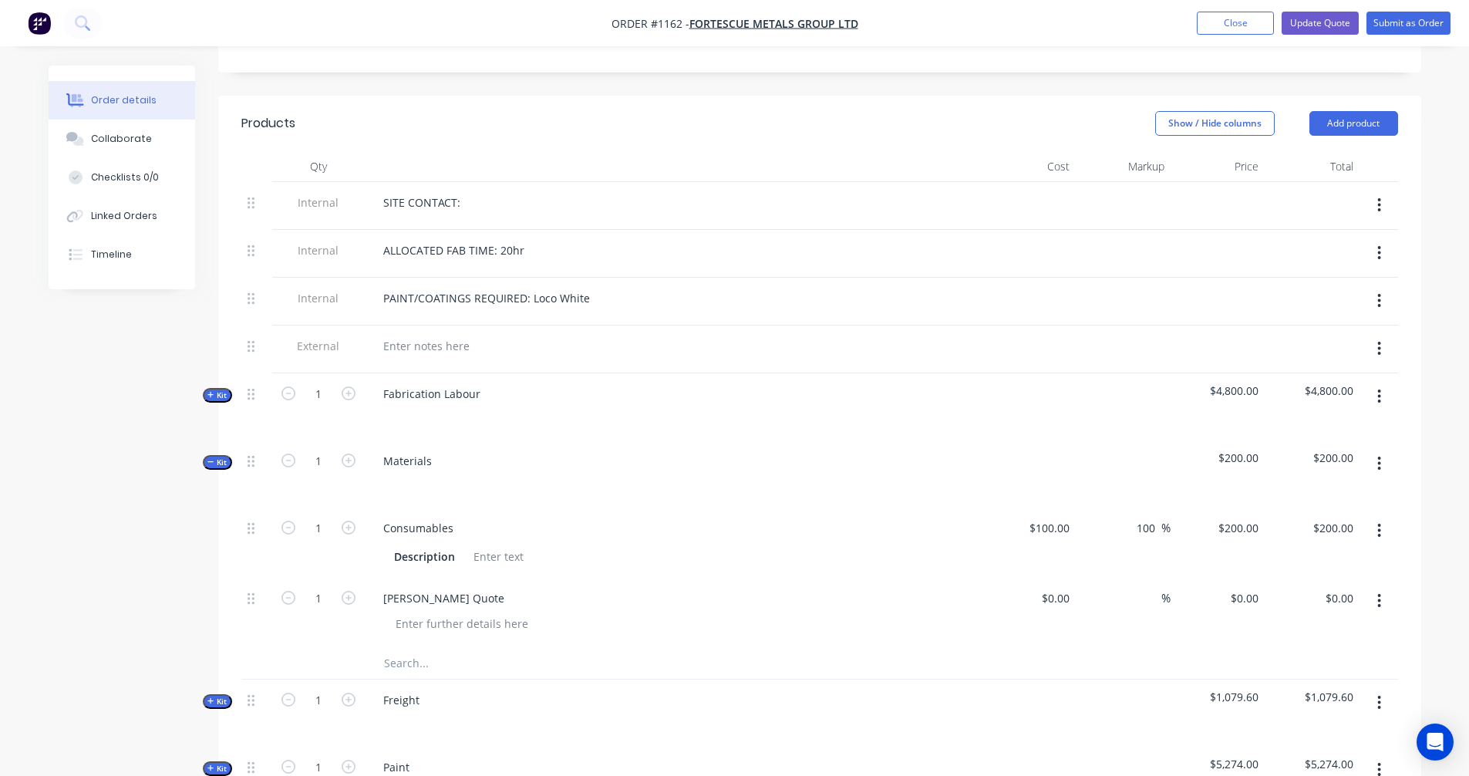
click at [224, 457] on span "Kit" at bounding box center [217, 463] width 20 height 12
